Goal: Information Seeking & Learning: Learn about a topic

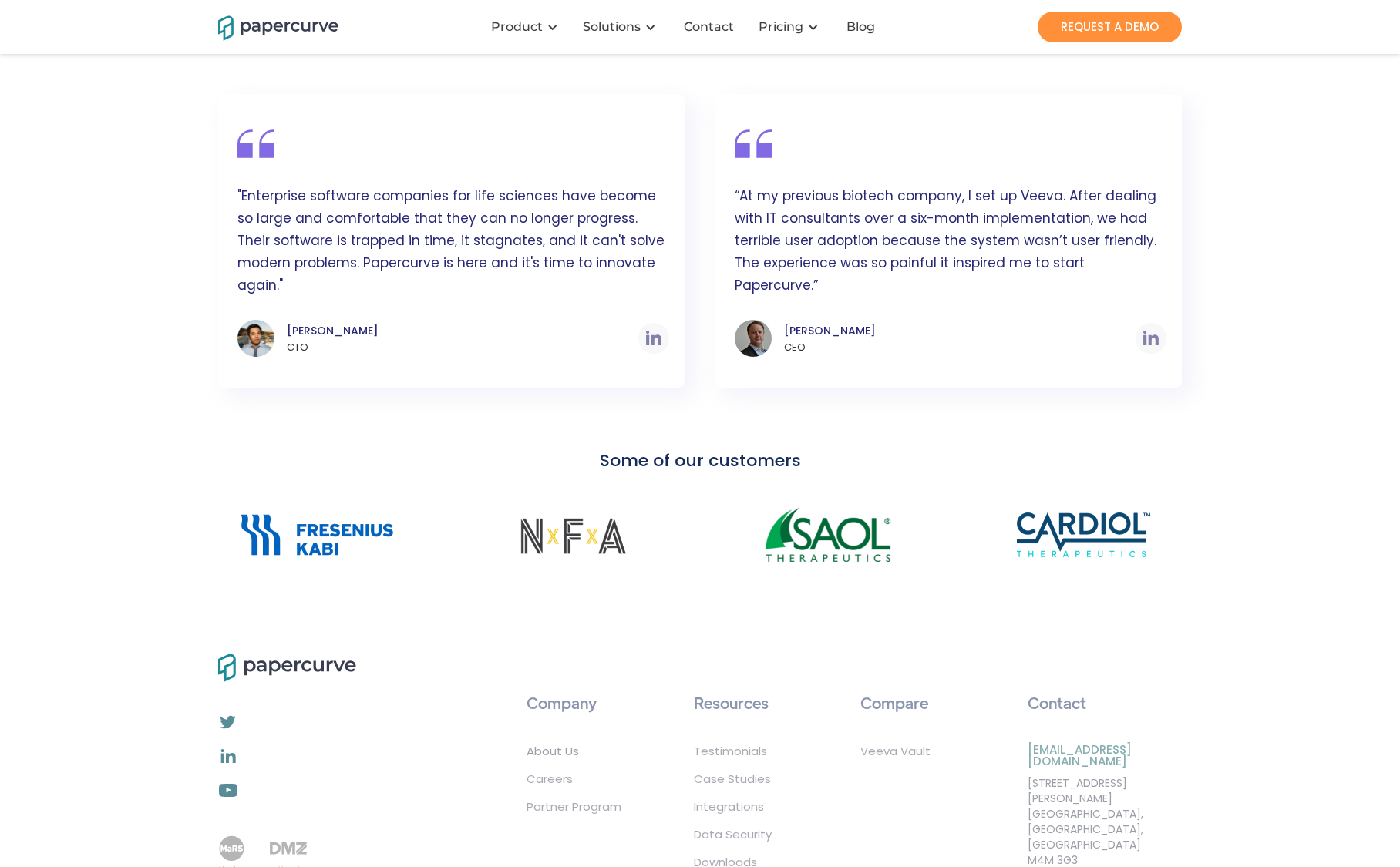
scroll to position [1010, 0]
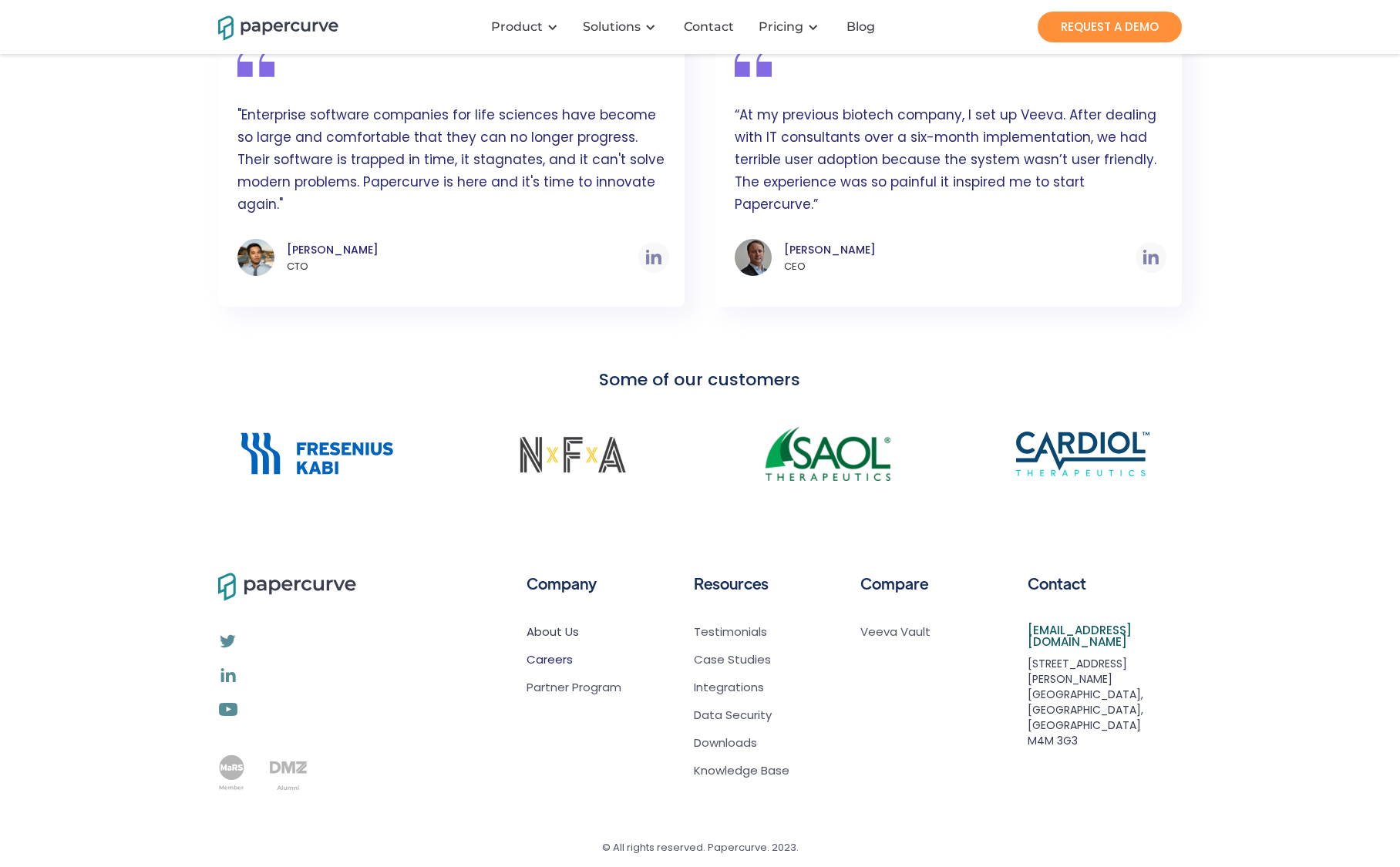
click at [551, 652] on link "Careers" at bounding box center [574, 659] width 95 height 15
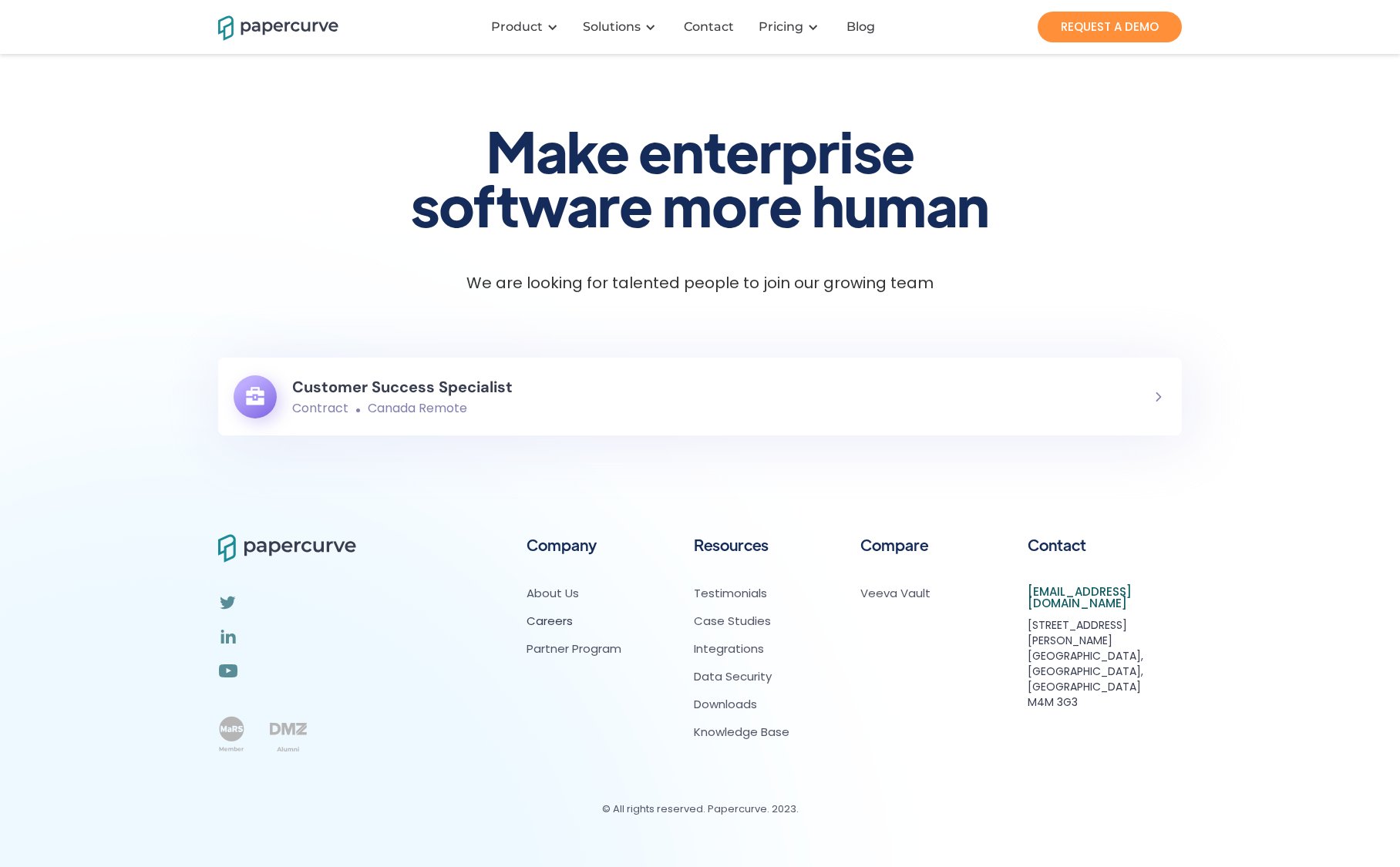
click at [534, 395] on link "Customer Success Specialist Contract [GEOGRAPHIC_DATA] Remote" at bounding box center [700, 396] width 963 height 78
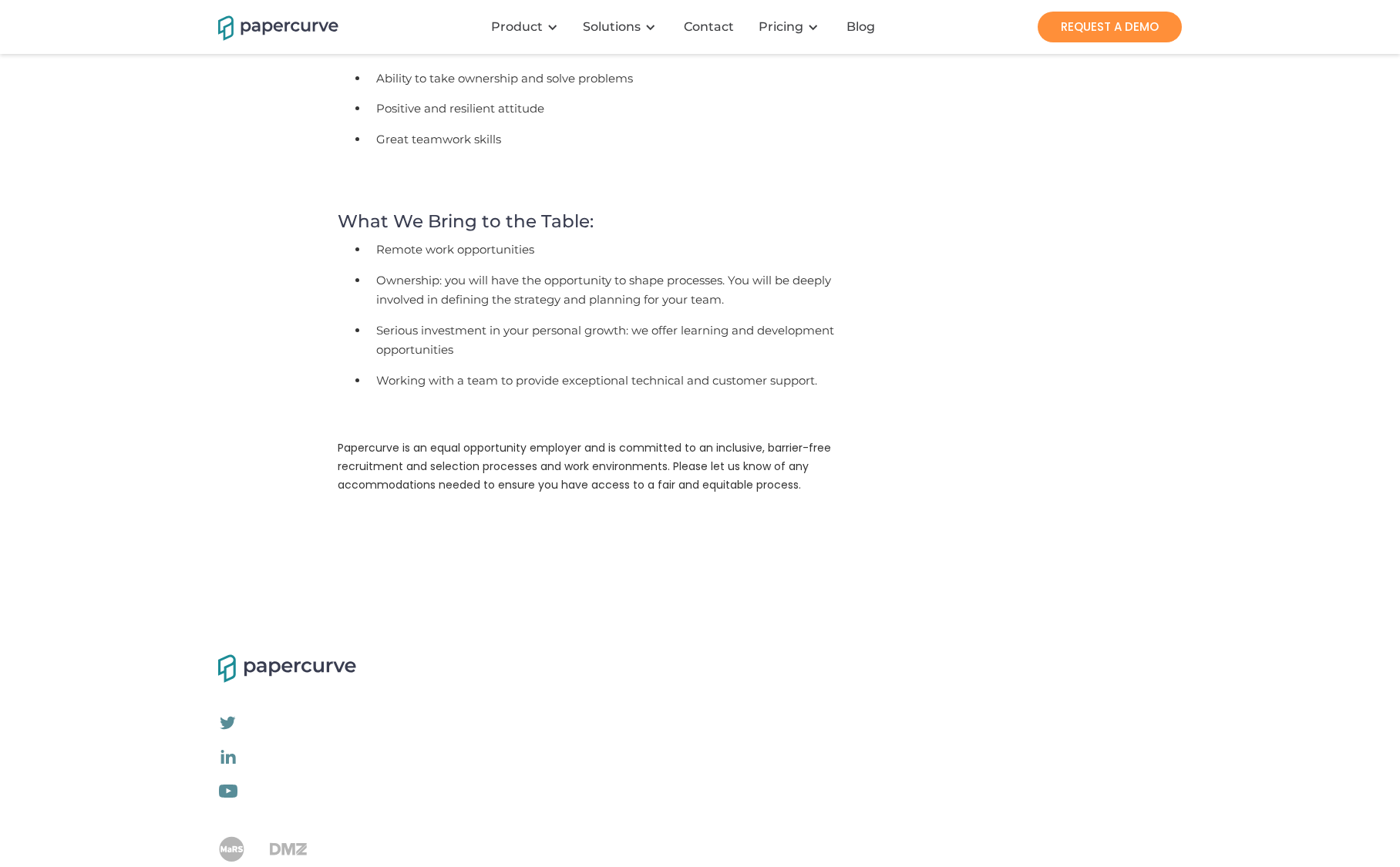
scroll to position [1540, 0]
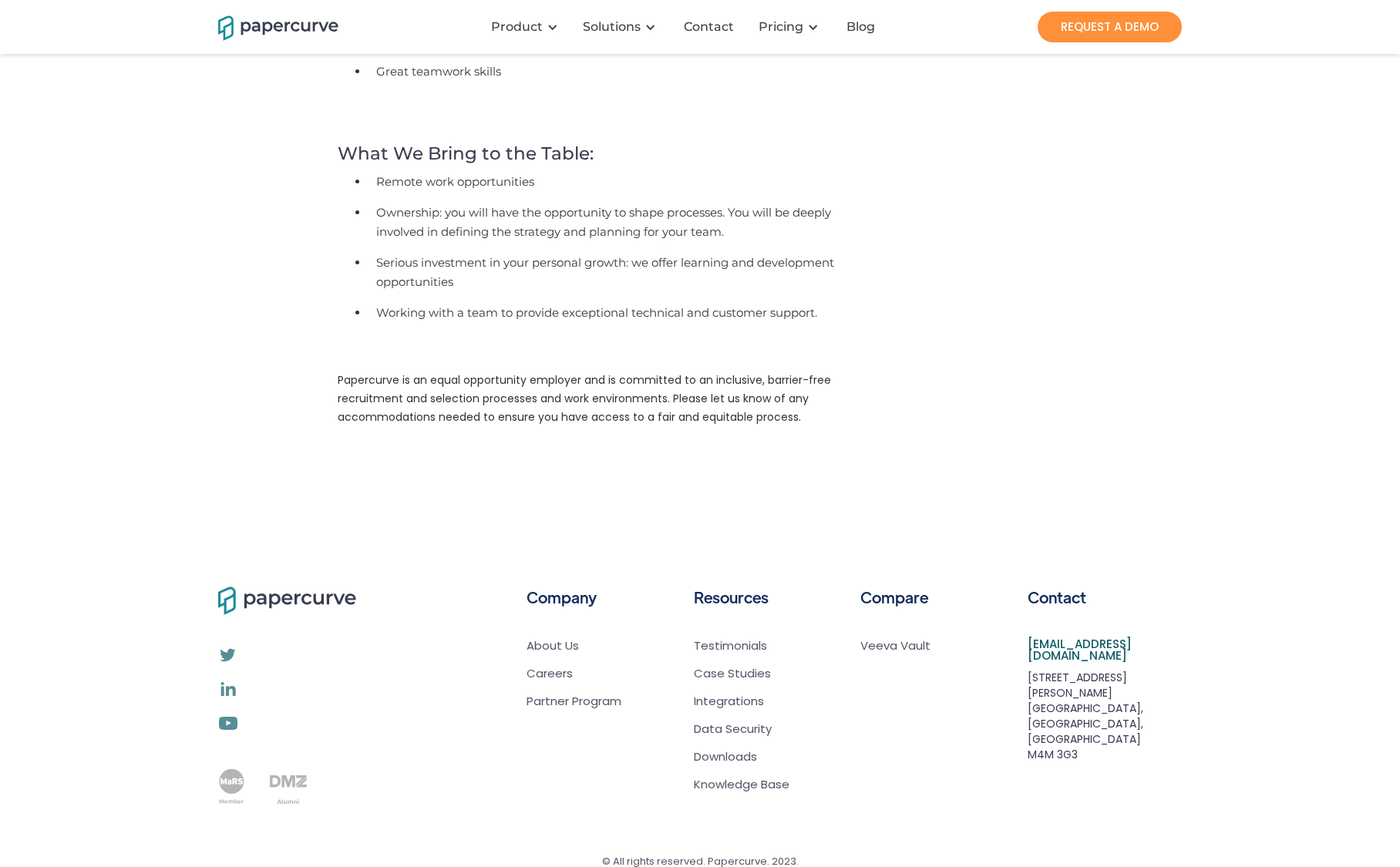
click at [752, 757] on div "Resources Testimonials Case Studies Integrations Data Security Downloads Knowle…" at bounding box center [771, 693] width 155 height 221
click at [748, 777] on link "Knowledge Base" at bounding box center [741, 784] width 96 height 15
